Goal: Information Seeking & Learning: Learn about a topic

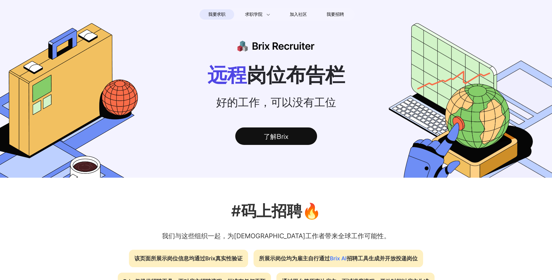
click at [295, 220] on p "#码上招聘🔥" at bounding box center [276, 210] width 552 height 23
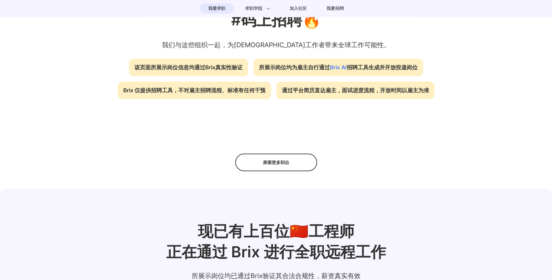
click at [278, 162] on div "探索更多职位" at bounding box center [276, 161] width 82 height 17
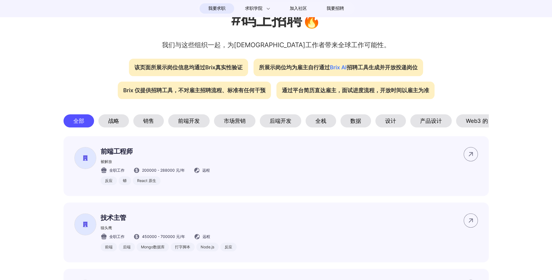
click at [229, 191] on div "前端工程师 被解放 全职工作 200000 - 288000 元/年 远程 反应 蟒 React 原生 立即申请" at bounding box center [276, 166] width 425 height 60
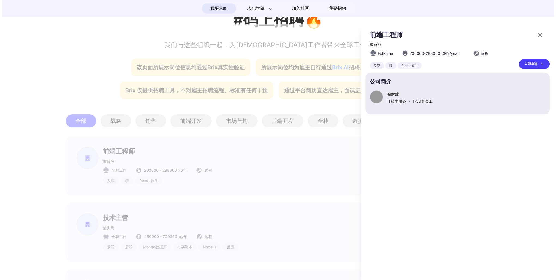
scroll to position [0, 0]
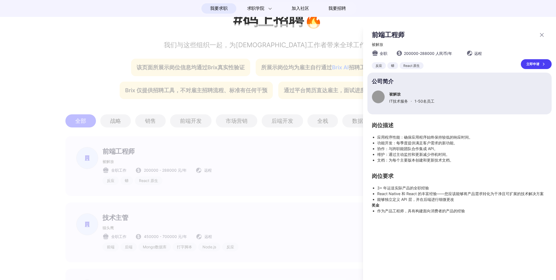
click at [378, 45] on span "被解放" at bounding box center [377, 44] width 11 height 5
drag, startPoint x: 384, startPoint y: 46, endPoint x: 368, endPoint y: 44, distance: 16.2
click at [368, 44] on section "前端工程师 被解放 全职 200000 - 288000 人民币 /年 远程 反应 蟒 React 原生 立即申请" at bounding box center [459, 50] width 184 height 38
click at [389, 102] on div "被解放 IT技术服务 · 1-50 名员工" at bounding box center [460, 96] width 176 height 13
drag, startPoint x: 387, startPoint y: 104, endPoint x: 414, endPoint y: 100, distance: 27.6
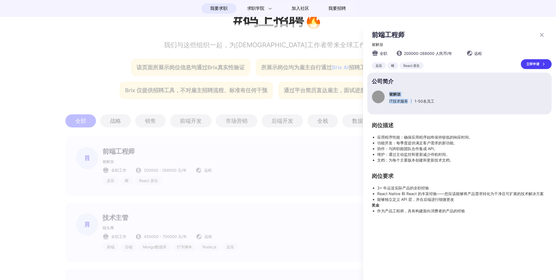
click at [414, 100] on div "被解放 IT技术服务 · 1-50 名员工" at bounding box center [460, 96] width 176 height 13
drag, startPoint x: 414, startPoint y: 100, endPoint x: 428, endPoint y: 123, distance: 27.0
click at [428, 123] on div "前端工程师 被解放 全职 200000 - 288000 人民币 /年 远程 反应 蟒 React 原生 立即申请 公司简介 被解放 IT技术服务 · 1-5…" at bounding box center [459, 122] width 184 height 183
click at [198, 184] on div at bounding box center [278, 152] width 556 height 256
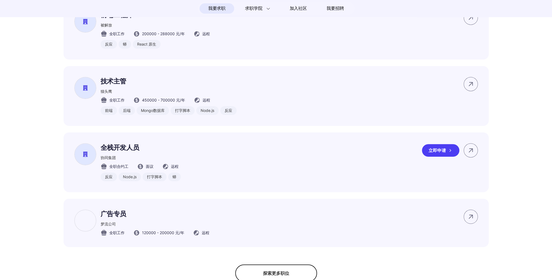
scroll to position [354, 0]
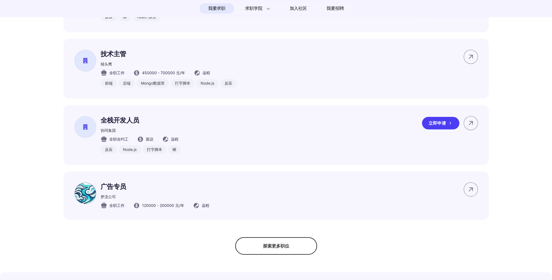
click at [145, 125] on p "全栈开发人员" at bounding box center [141, 120] width 80 height 9
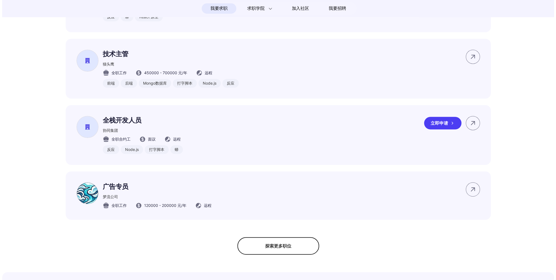
scroll to position [0, 0]
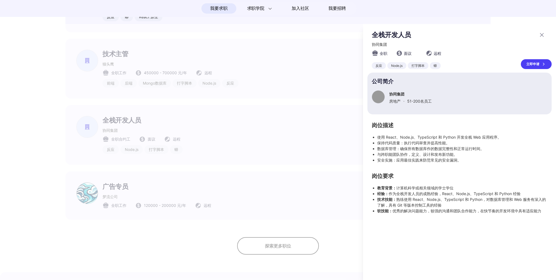
click at [396, 95] on p "协同集团" at bounding box center [410, 94] width 43 height 5
click at [378, 46] on span "协同集团" at bounding box center [379, 44] width 15 height 5
drag, startPoint x: 385, startPoint y: 45, endPoint x: 373, endPoint y: 47, distance: 12.2
click at [373, 47] on span "协同集团" at bounding box center [379, 44] width 15 height 5
drag, startPoint x: 373, startPoint y: 47, endPoint x: 385, endPoint y: 47, distance: 12.0
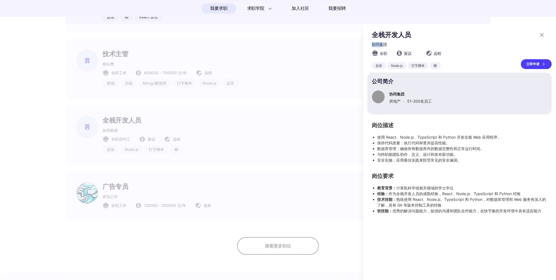
click at [385, 47] on span "协同集团" at bounding box center [379, 44] width 15 height 5
drag, startPoint x: 390, startPoint y: 46, endPoint x: 364, endPoint y: 47, distance: 26.2
click at [364, 47] on div "全栈开发人员 协同集团 全职 面议 远程 反应 Node.js 打字脚本 蟒 立即申请 公司简介 协同集团 房地产 · 51-200 名员工 岗位描述 使用 …" at bounding box center [459, 152] width 193 height 256
click at [140, 192] on div at bounding box center [278, 152] width 556 height 256
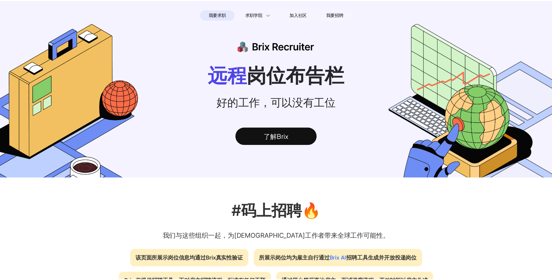
scroll to position [354, 0]
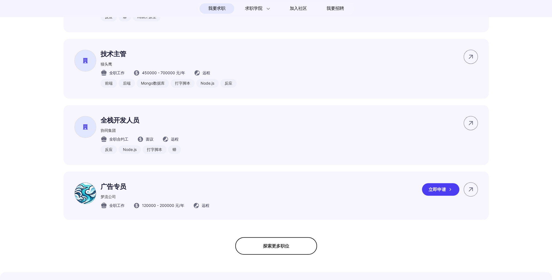
click at [119, 191] on p "广告专员" at bounding box center [155, 186] width 109 height 9
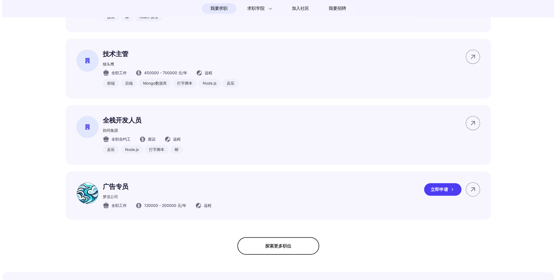
scroll to position [0, 0]
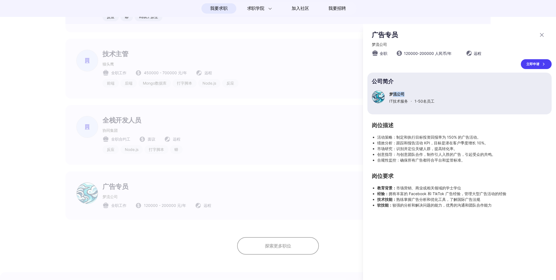
drag, startPoint x: 410, startPoint y: 96, endPoint x: 394, endPoint y: 97, distance: 16.9
click at [394, 97] on p "梦流公司" at bounding box center [411, 94] width 45 height 5
drag, startPoint x: 394, startPoint y: 97, endPoint x: 390, endPoint y: 44, distance: 53.3
click at [390, 44] on div "梦流公司" at bounding box center [462, 44] width 180 height 5
drag, startPoint x: 383, startPoint y: 48, endPoint x: 371, endPoint y: 46, distance: 11.8
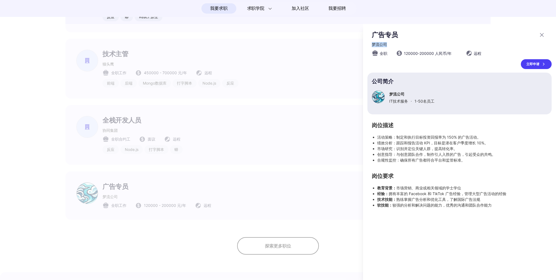
click at [371, 46] on section "广告专员 梦流公司 全职 120000 - 200000 人民币 /年 远程 立即申请" at bounding box center [459, 50] width 184 height 38
click at [297, 246] on div at bounding box center [278, 152] width 556 height 256
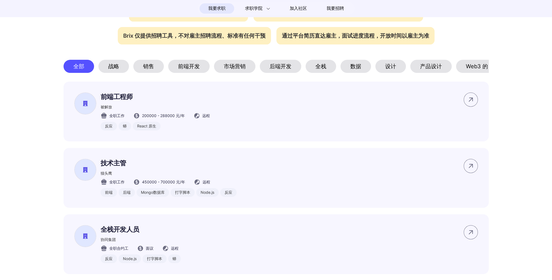
click at [0, 179] on html "我要求职 求职学院 采访101 求职入门手册 远程工作者访谈 加入社区 我要招聘 远程 岗位布告栏 好的工作，可以没有工位 了解Brix #码上招聘🔥 我们与…" at bounding box center [276, 267] width 552 height 1024
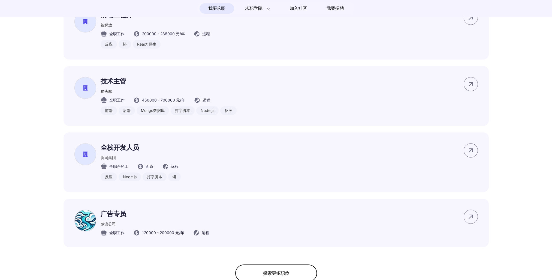
scroll to position [436, 0]
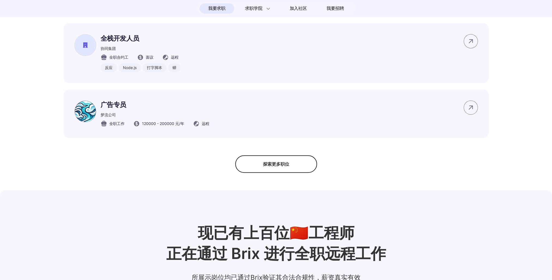
click at [290, 173] on div "探索更多职位" at bounding box center [276, 163] width 82 height 17
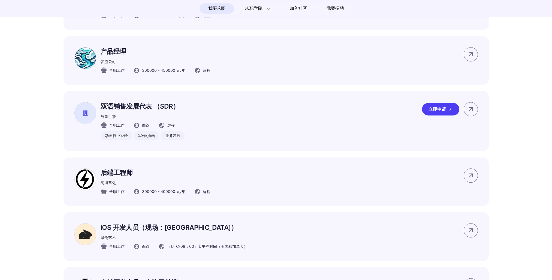
scroll to position [790, 0]
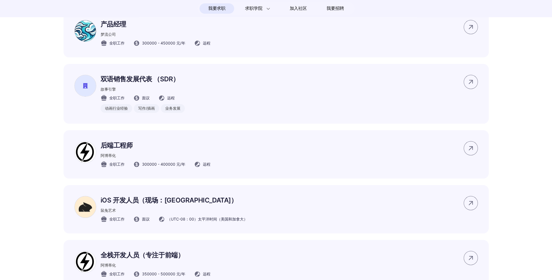
click at [222, 102] on div "双语销售发展代表 （SDR） 故事引擎 全职工作 面议 远程 动画行业经验 写作/插画 业务发展 立即申请" at bounding box center [276, 94] width 425 height 60
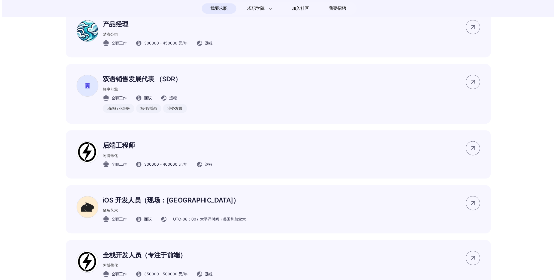
scroll to position [0, 0]
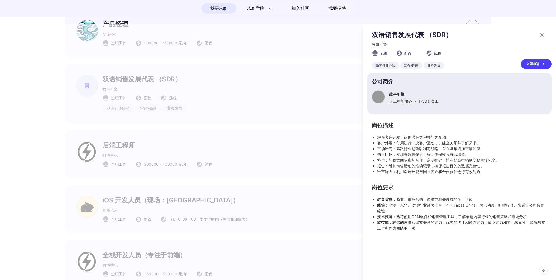
click at [544, 37] on icon at bounding box center [542, 35] width 7 height 7
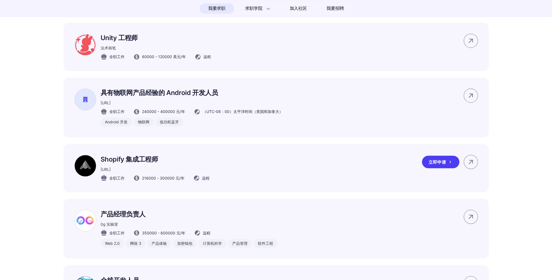
scroll to position [1308, 0]
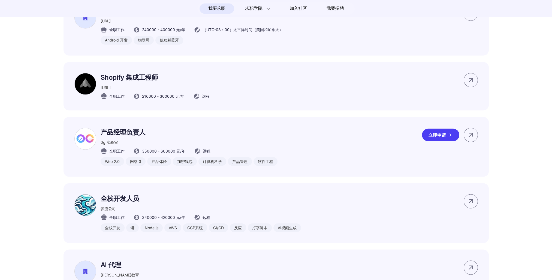
click at [238, 136] on p "产品经理负责人" at bounding box center [189, 132] width 177 height 9
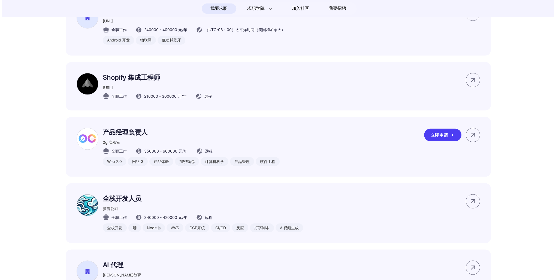
scroll to position [0, 0]
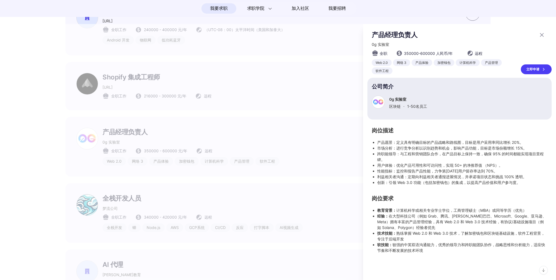
click at [541, 37] on icon at bounding box center [542, 35] width 7 height 7
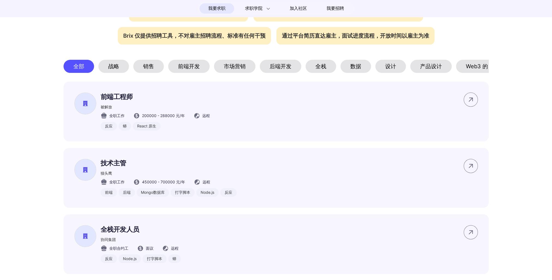
scroll to position [436, 0]
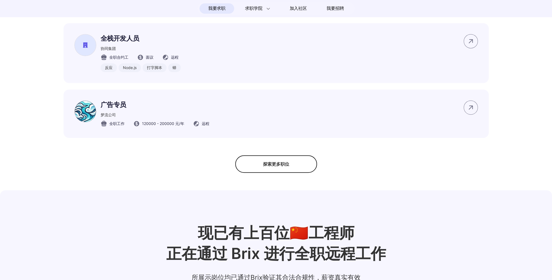
click at [294, 173] on div "探索更多职位" at bounding box center [276, 163] width 82 height 17
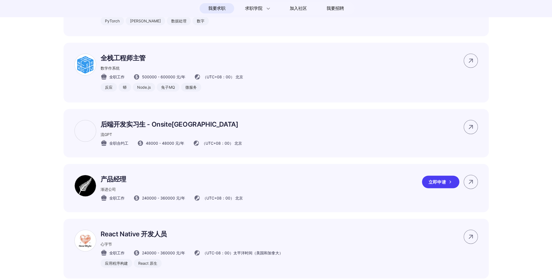
scroll to position [1663, 0]
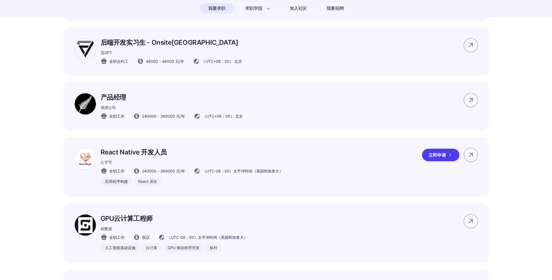
click at [207, 156] on p "React Native 开发人员" at bounding box center [192, 152] width 182 height 9
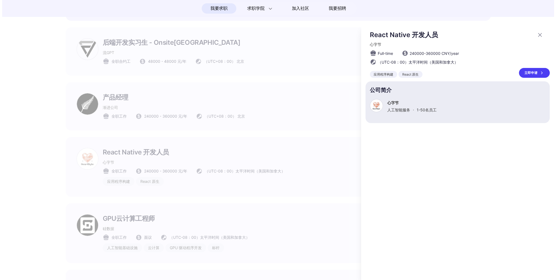
scroll to position [0, 0]
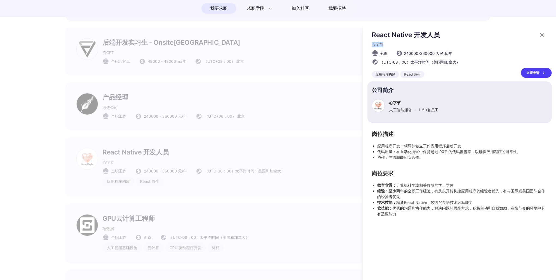
drag, startPoint x: 379, startPoint y: 46, endPoint x: 371, endPoint y: 47, distance: 7.4
click at [371, 47] on section "React Native 开发人员 心字节 全职 240000 - 360000 人民币 /年 （UTC-08：00）太平洋时间（美国和加拿大） 应用程序构建…" at bounding box center [459, 54] width 184 height 47
click at [13, 203] on div at bounding box center [278, 152] width 556 height 256
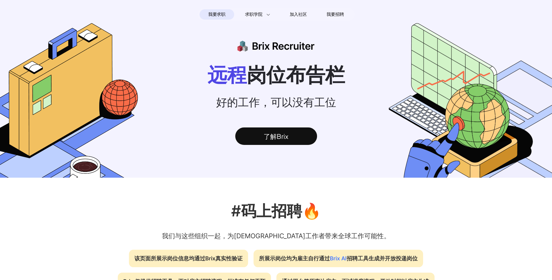
click at [81, 232] on div "#码上招聘🔥 我们与这些组织一起，为[DEMOGRAPHIC_DATA]工作者带来全球工作可能性。" at bounding box center [276, 219] width 552 height 41
click at [46, 211] on p "#码上招聘🔥" at bounding box center [276, 210] width 552 height 23
drag, startPoint x: 50, startPoint y: 250, endPoint x: 52, endPoint y: 234, distance: 16.7
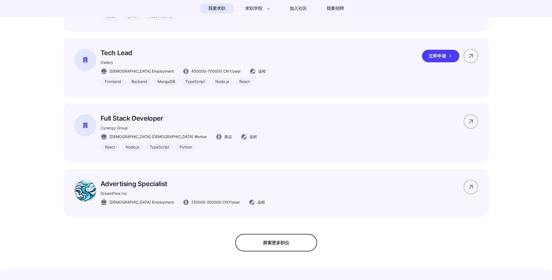
scroll to position [327, 0]
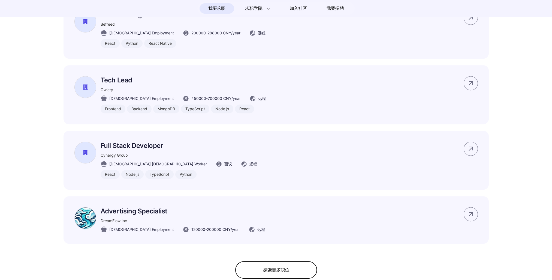
click at [255, 268] on div "探索更多职位" at bounding box center [276, 269] width 82 height 17
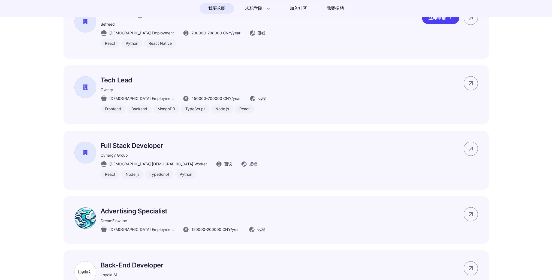
scroll to position [218, 0]
